Goal: Information Seeking & Learning: Learn about a topic

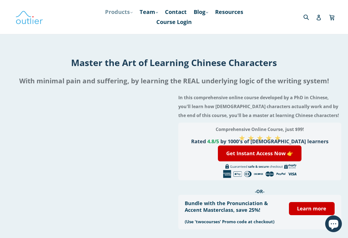
click at [118, 13] on link "Products .cls-1{fill:#231f20} expand" at bounding box center [118, 12] width 33 height 10
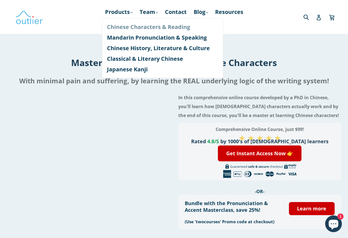
click at [127, 26] on link "Chinese Characters & Reading" at bounding box center [162, 27] width 111 height 11
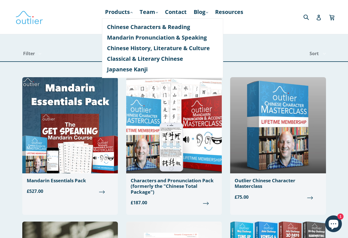
click at [124, 13] on link "Products .cls-1{fill:#231f20} expand" at bounding box center [118, 12] width 33 height 10
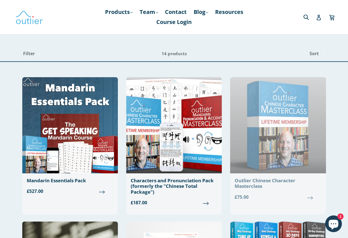
click at [261, 182] on div "Outlier Chinese Character Masterclass" at bounding box center [278, 183] width 87 height 11
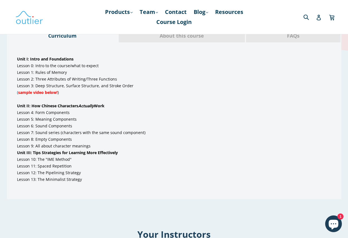
scroll to position [335, 0]
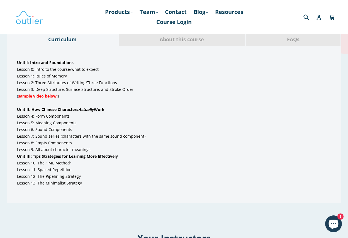
click at [186, 38] on span "About this course" at bounding box center [182, 39] width 118 height 7
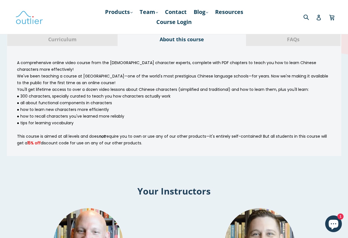
click at [269, 43] on div "FAQs" at bounding box center [293, 39] width 95 height 13
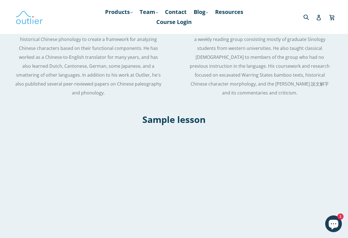
scroll to position [836, 0]
